Goal: Task Accomplishment & Management: Manage account settings

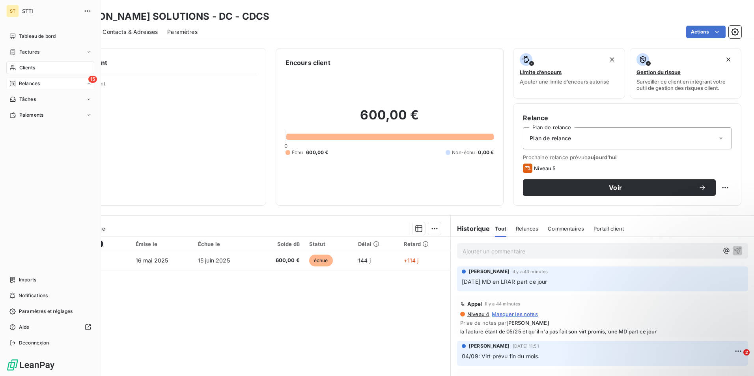
click at [21, 80] on span "Relances" at bounding box center [29, 83] width 21 height 7
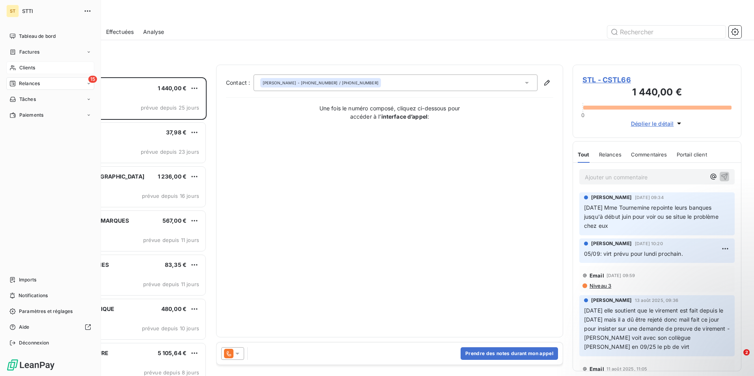
click at [35, 68] on div "Clients" at bounding box center [50, 68] width 88 height 13
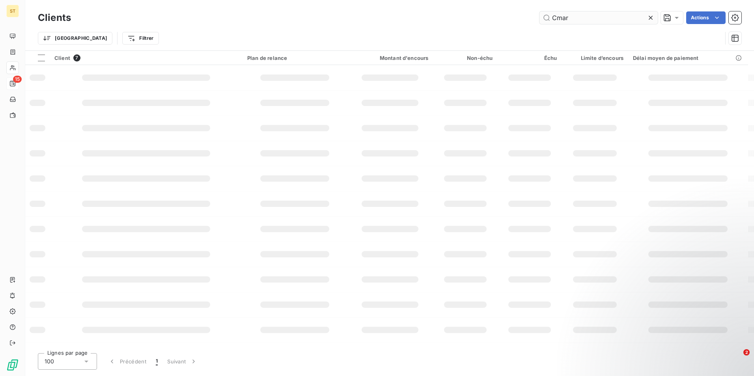
click at [592, 20] on input "Cmar" at bounding box center [598, 17] width 118 height 13
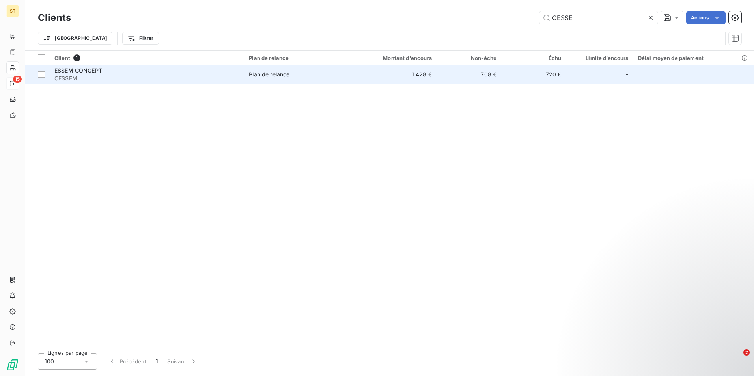
type input "CESSE"
click at [78, 75] on span "CESSEM" at bounding box center [146, 79] width 185 height 8
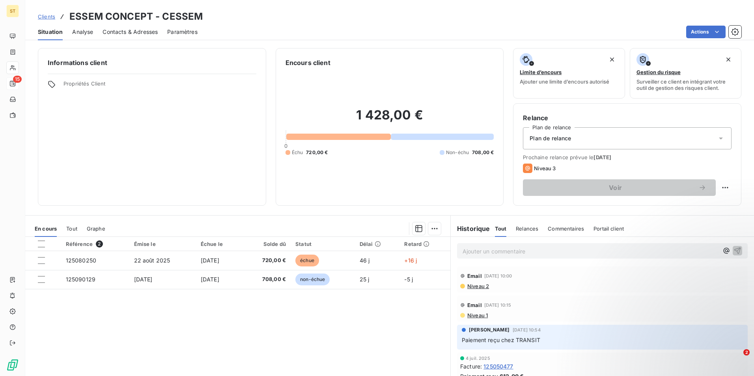
scroll to position [36, 0]
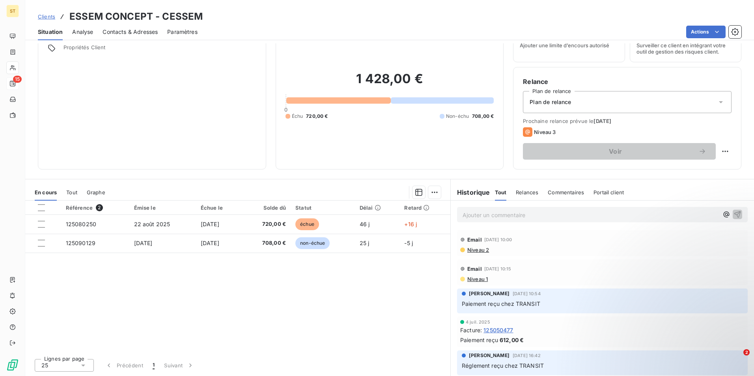
click at [506, 216] on p "Ajouter un commentaire ﻿" at bounding box center [591, 215] width 256 height 10
click at [733, 213] on icon "button" at bounding box center [737, 214] width 8 height 8
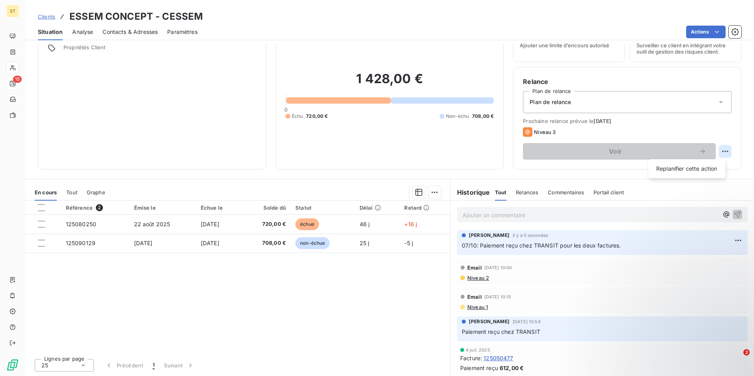
click at [720, 152] on html "ST 15 Clients ESSEM CONCEPT - CESSEM Situation Analyse Contacts & Adresses Para…" at bounding box center [377, 188] width 754 height 376
click at [674, 168] on div "Replanifier cette action" at bounding box center [686, 168] width 71 height 13
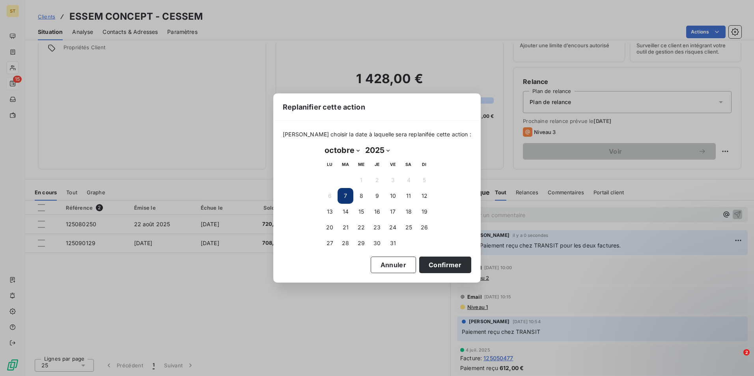
click at [358, 150] on select "janvier février mars avril mai juin juillet août septembre octobre novembre déc…" at bounding box center [342, 150] width 41 height 13
select select "10"
click at [322, 144] on select "janvier février mars avril mai juin juillet août septembre octobre novembre déc…" at bounding box center [342, 150] width 41 height 13
click at [393, 194] on button "7" at bounding box center [393, 196] width 16 height 16
click at [419, 266] on button "Confirmer" at bounding box center [445, 265] width 52 height 17
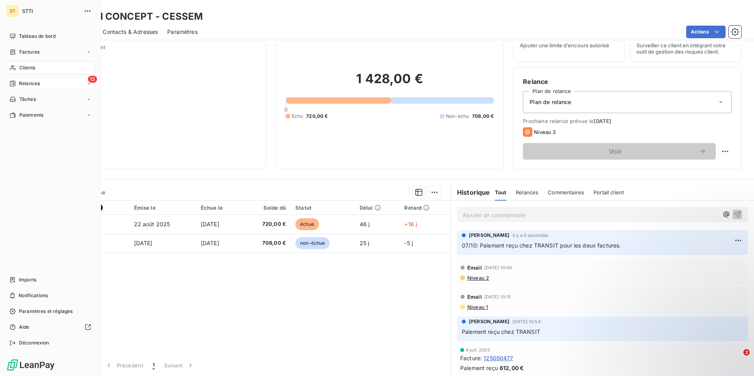
click at [38, 82] on span "Relances" at bounding box center [29, 83] width 21 height 7
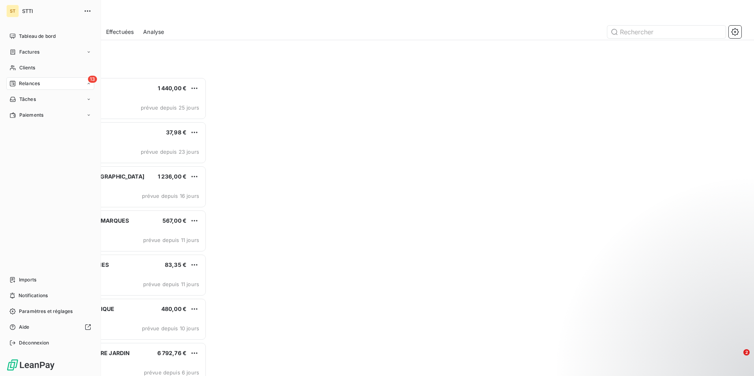
scroll to position [293, 163]
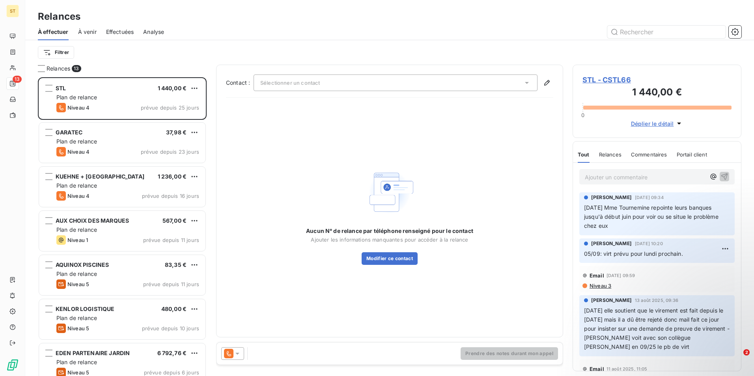
click at [600, 78] on span "STL - CSTL66" at bounding box center [656, 80] width 149 height 11
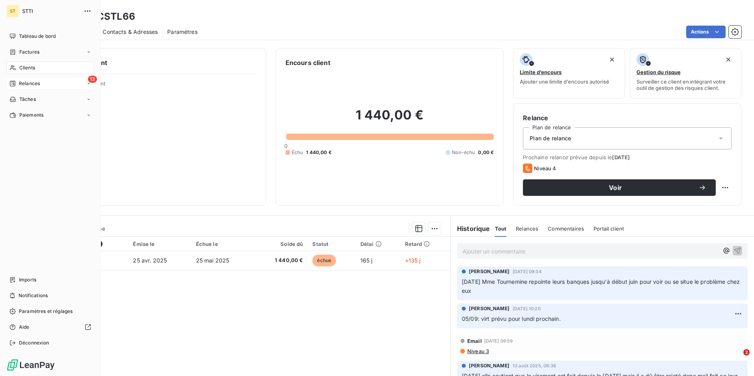
click at [31, 86] on span "Relances" at bounding box center [29, 83] width 21 height 7
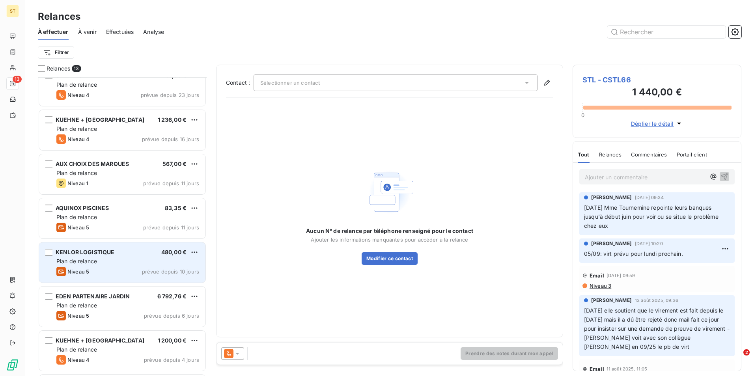
scroll to position [40, 0]
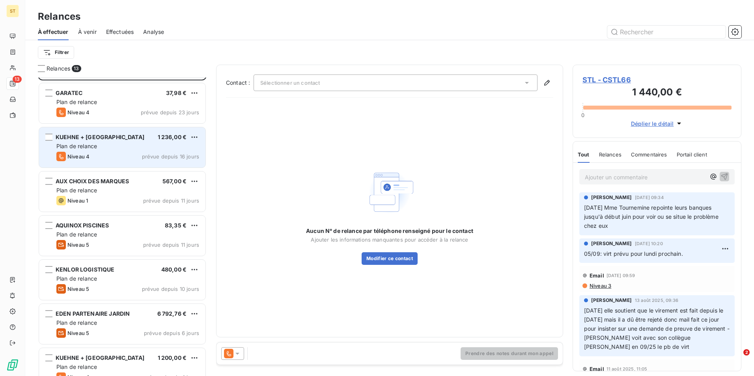
click at [94, 151] on div "KUEHNE + [GEOGRAPHIC_DATA] 1 236,00 € Plan de relance Niveau 4 prévue depuis 16…" at bounding box center [122, 147] width 166 height 40
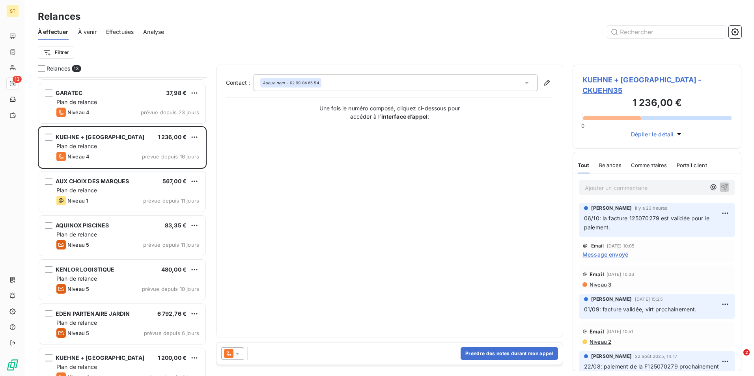
click at [647, 77] on span "KUEHNE + [GEOGRAPHIC_DATA] - CKUEHN35" at bounding box center [656, 85] width 149 height 21
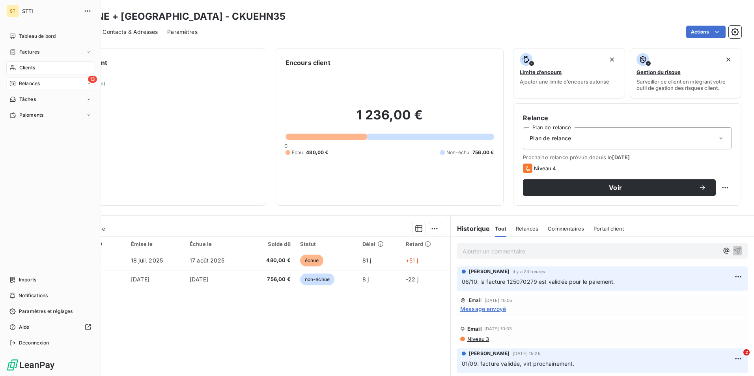
click at [27, 84] on span "Relances" at bounding box center [29, 83] width 21 height 7
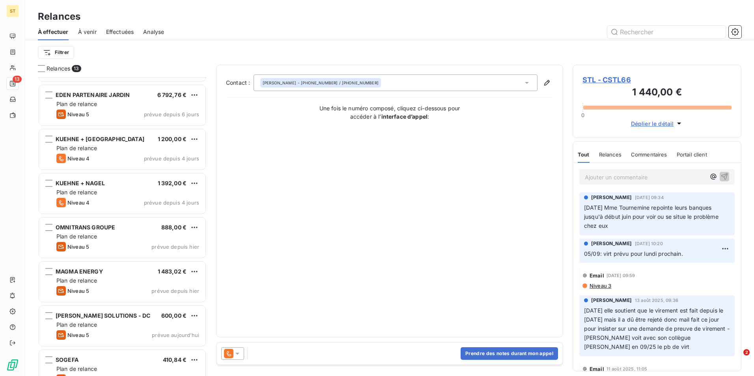
scroll to position [276, 0]
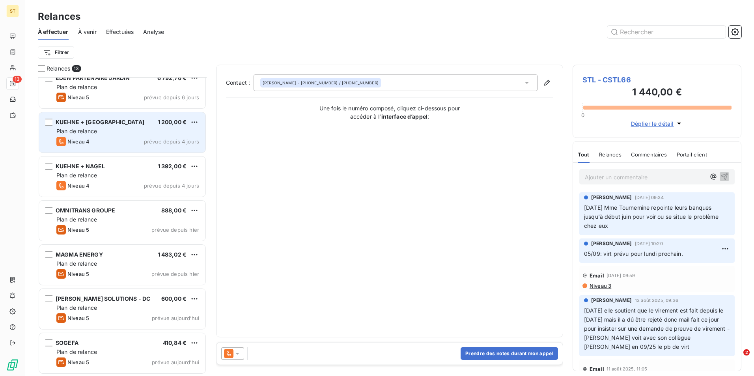
click at [90, 126] on div "KUEHNE + [GEOGRAPHIC_DATA]" at bounding box center [100, 122] width 89 height 8
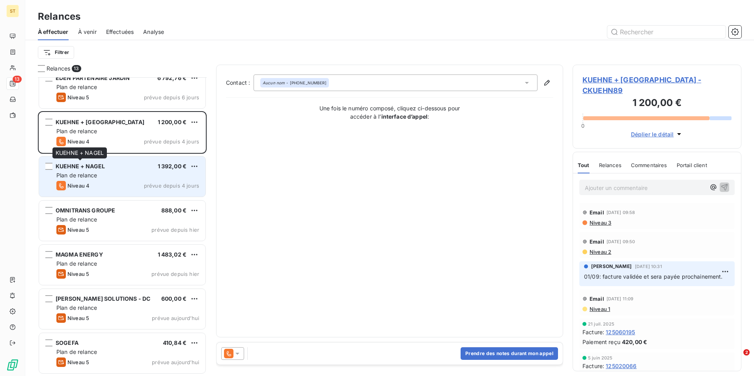
click at [77, 170] on div "KUEHNE + NAGEL" at bounding box center [80, 166] width 49 height 8
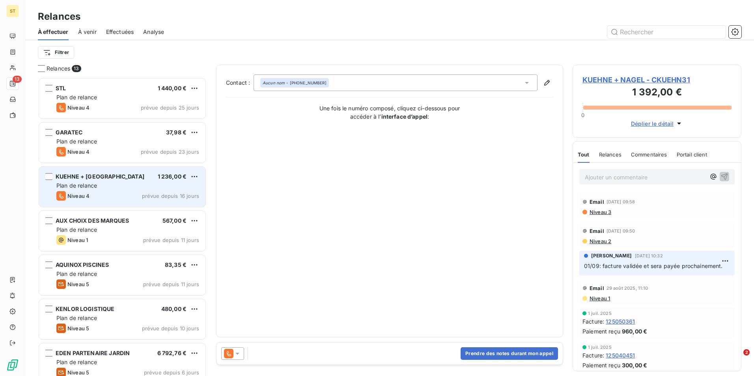
click at [100, 175] on span "KUEHNE + [GEOGRAPHIC_DATA]" at bounding box center [100, 176] width 89 height 7
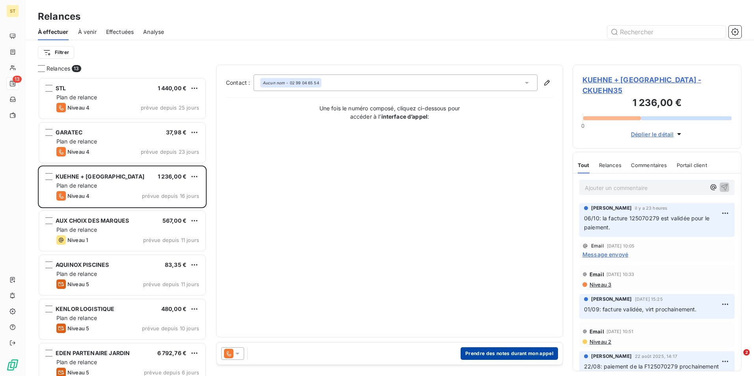
click at [494, 353] on button "Prendre des notes durant mon appel" at bounding box center [509, 353] width 97 height 13
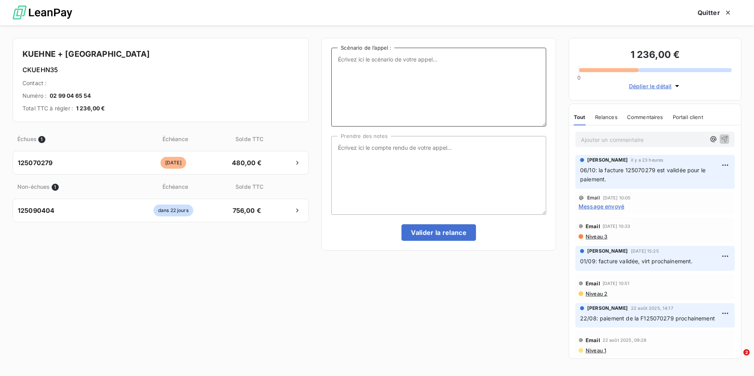
click at [364, 67] on textarea "Scénario de l’appel :" at bounding box center [438, 87] width 215 height 79
click at [385, 62] on textarea "Scénario de l’appel :" at bounding box center [438, 87] width 215 height 79
click at [351, 146] on textarea "Prendre des notes" at bounding box center [438, 175] width 215 height 79
type textarea "L"
click at [720, 164] on html "ST 13 Relances À effectuer À venir Effectuées Analyse Filtrer Relances 13 STL 1…" at bounding box center [377, 188] width 754 height 376
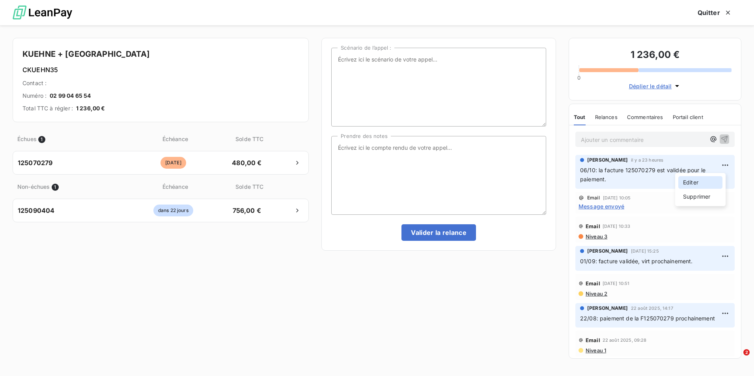
click at [695, 179] on div "Editer" at bounding box center [700, 182] width 44 height 13
drag, startPoint x: 610, startPoint y: 179, endPoint x: 577, endPoint y: 168, distance: 34.9
click at [577, 168] on div "[PERSON_NAME] il y a 23 heures 06/10: la facture 125070279 est validée pour le …" at bounding box center [654, 172] width 159 height 34
copy span "06/10: la facture 125070279 est validée pour le paiement."
paste textarea "06/10: la facture 125070279 est validée pour le paiement."
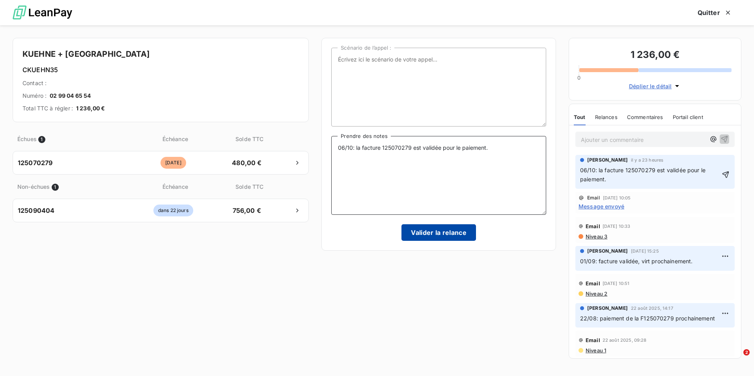
type textarea "06/10: la facture 125070279 est validée pour le paiement."
click at [440, 232] on button "Valider la relance" at bounding box center [438, 232] width 75 height 17
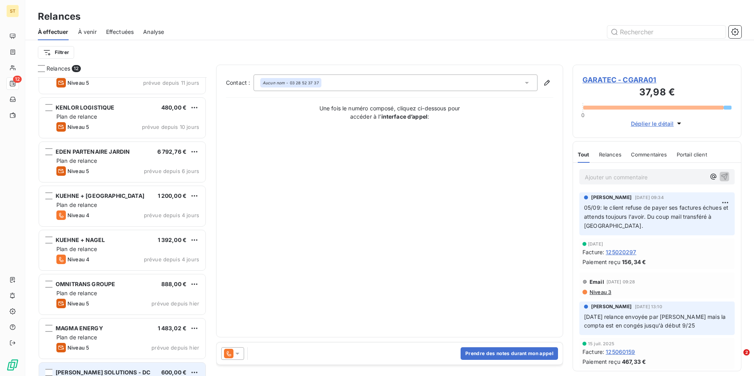
scroll to position [153, 0]
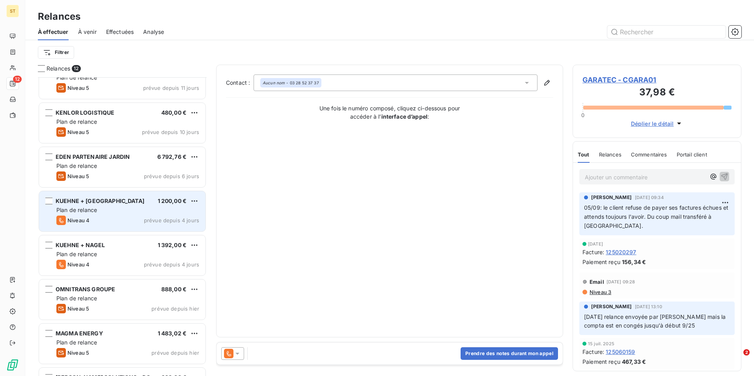
click at [92, 210] on span "Plan de relance" at bounding box center [76, 210] width 41 height 7
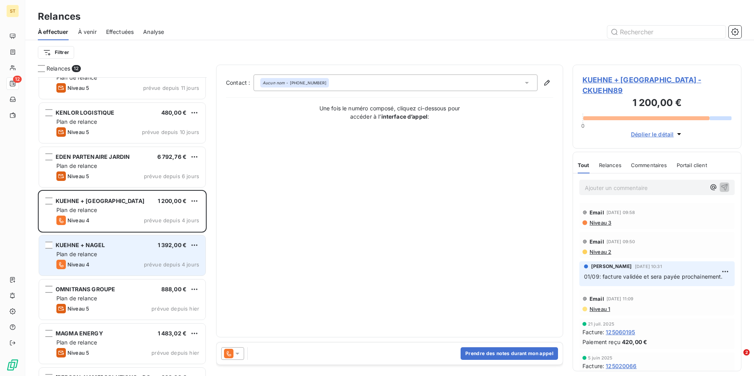
click at [69, 251] on span "Plan de relance" at bounding box center [76, 254] width 41 height 7
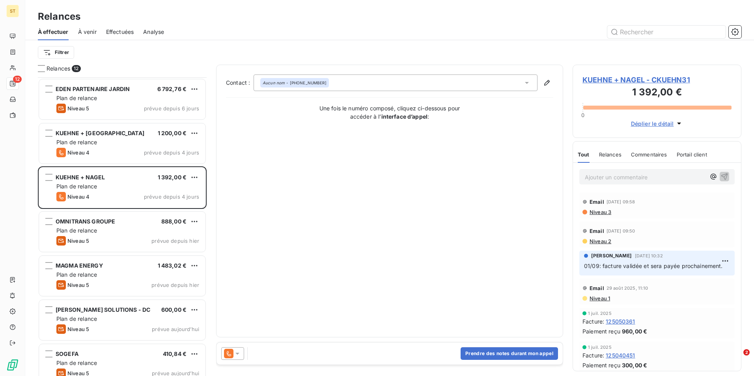
scroll to position [231, 0]
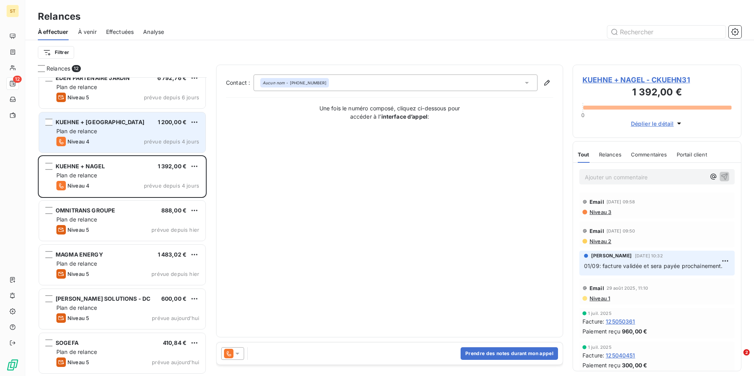
click at [119, 131] on div "Plan de relance" at bounding box center [127, 131] width 143 height 8
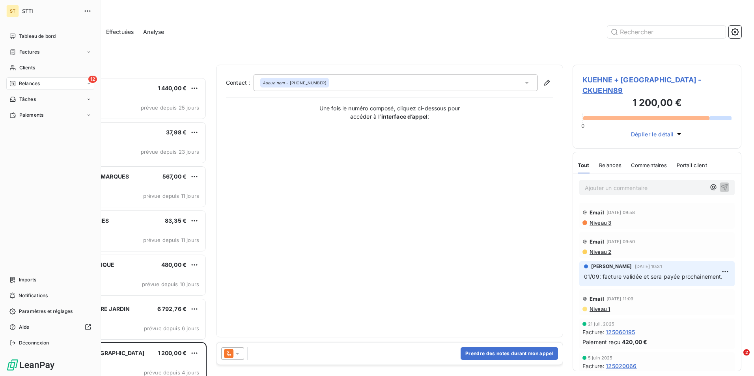
click at [20, 82] on span "Relances" at bounding box center [29, 83] width 21 height 7
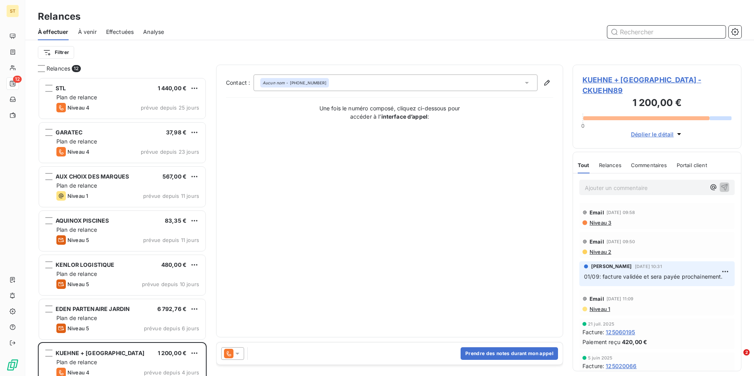
click at [646, 35] on input "text" at bounding box center [666, 32] width 118 height 13
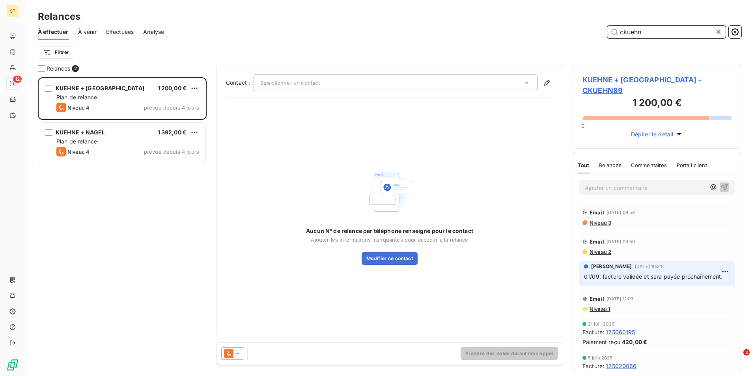
scroll to position [293, 163]
type input "ckueh35"
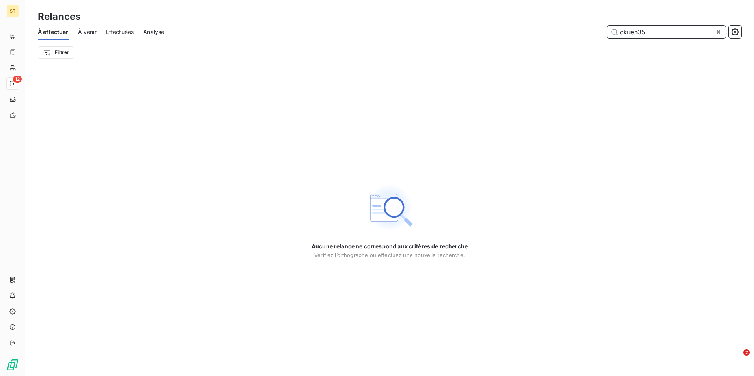
drag, startPoint x: 652, startPoint y: 31, endPoint x: 606, endPoint y: 33, distance: 46.2
click at [606, 33] on div "ckueh35" at bounding box center [457, 32] width 568 height 13
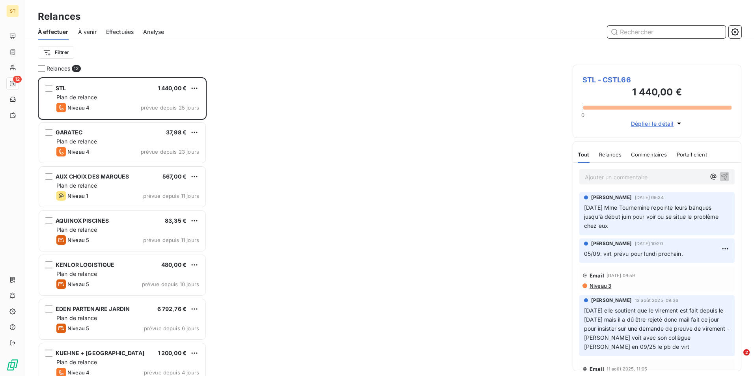
scroll to position [293, 163]
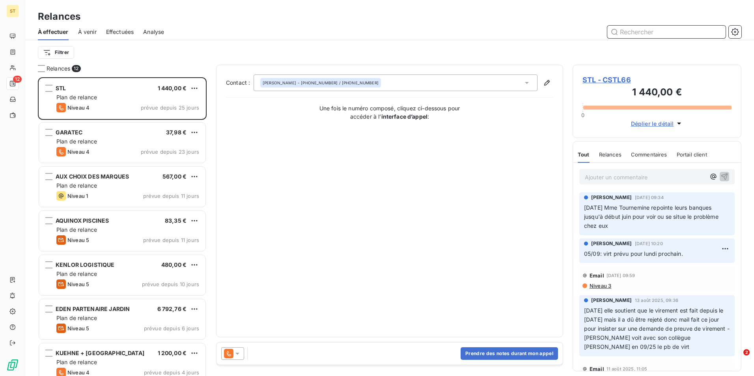
click at [646, 37] on input "text" at bounding box center [666, 32] width 118 height 13
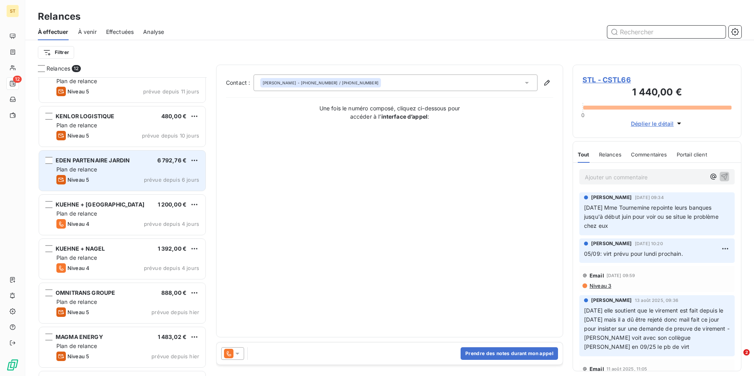
scroll to position [158, 0]
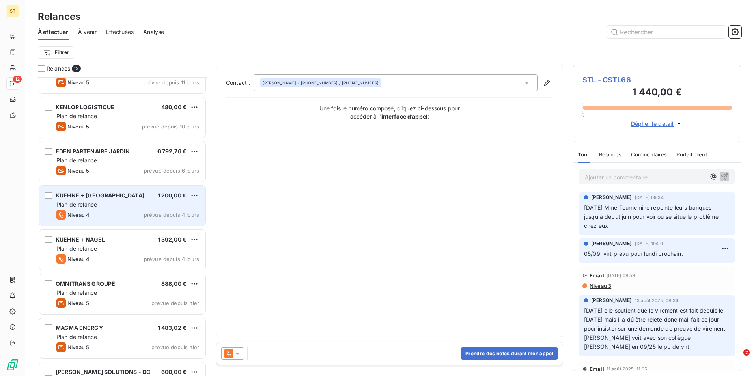
click at [93, 203] on span "Plan de relance" at bounding box center [76, 204] width 41 height 7
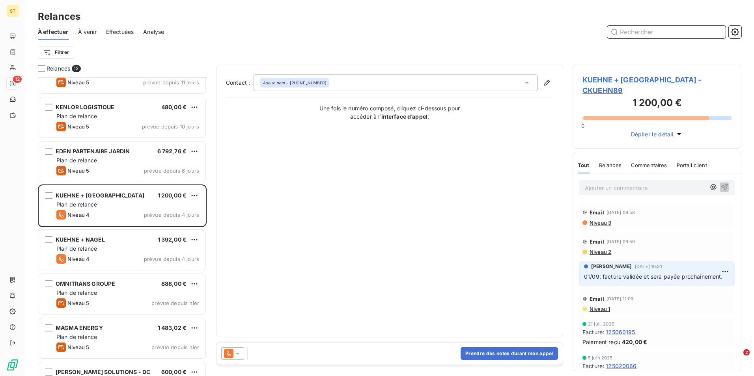
click at [642, 32] on input "text" at bounding box center [666, 32] width 118 height 13
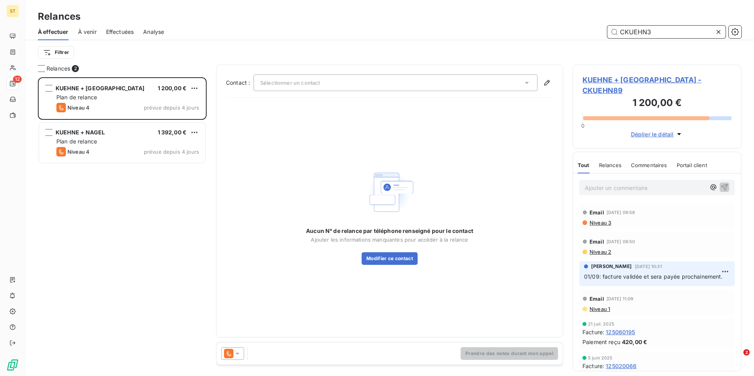
type input "CKUEHN35"
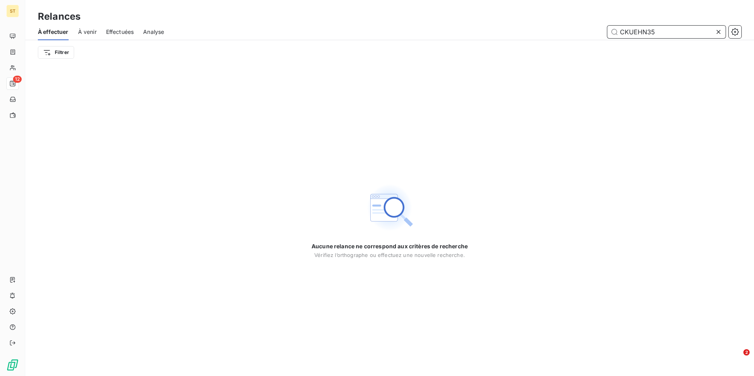
drag, startPoint x: 690, startPoint y: 33, endPoint x: 556, endPoint y: 33, distance: 133.7
click at [556, 33] on div "CKUEHN35" at bounding box center [457, 32] width 568 height 13
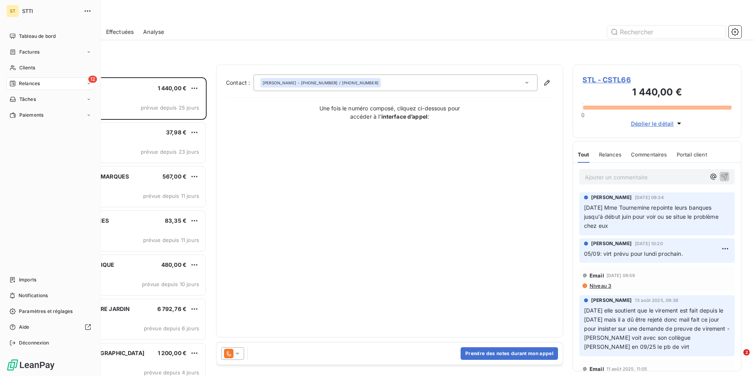
click at [17, 81] on div "Relances" at bounding box center [24, 83] width 30 height 7
click at [51, 85] on div "12 Relances" at bounding box center [50, 83] width 88 height 13
click at [45, 35] on span "Tableau de bord" at bounding box center [37, 36] width 37 height 7
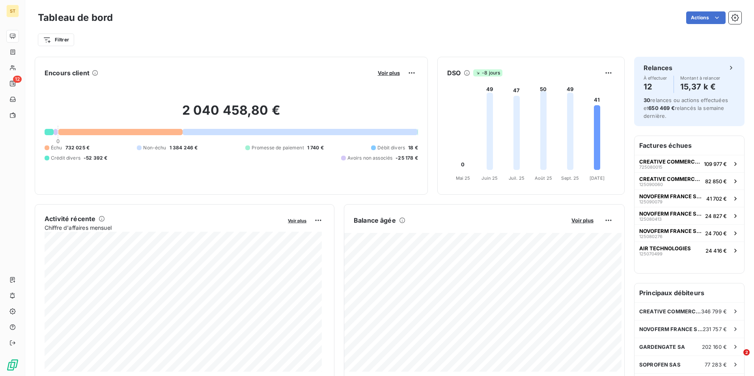
click at [395, 28] on div "Filtrer" at bounding box center [389, 36] width 703 height 21
